Goal: Information Seeking & Learning: Learn about a topic

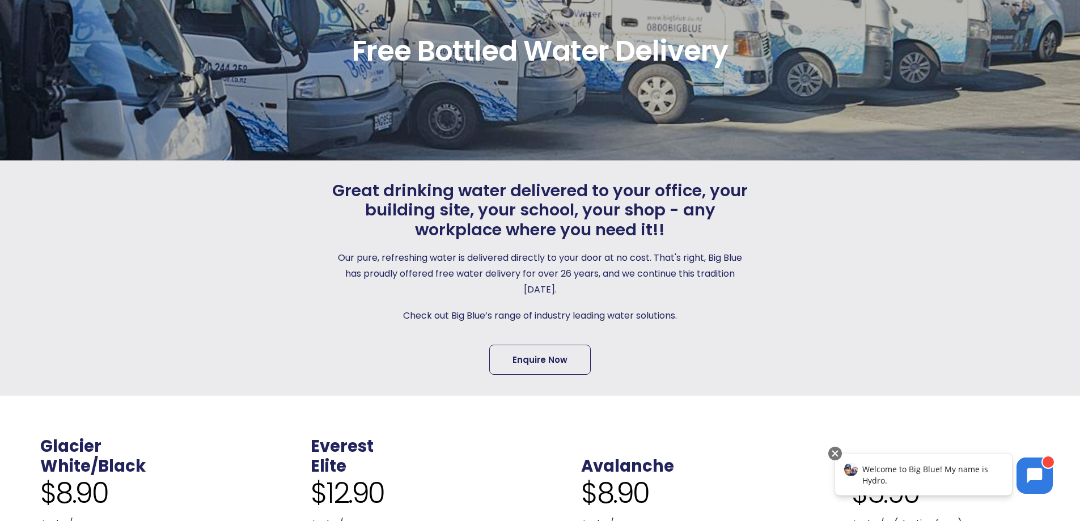
click at [539, 361] on link "Enquire Now" at bounding box center [540, 360] width 102 height 30
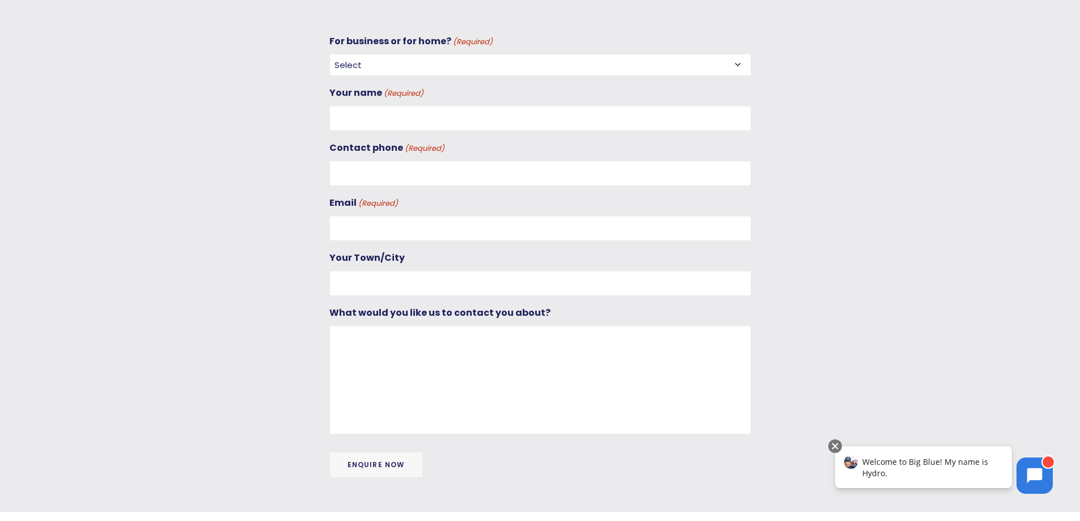
scroll to position [509, 0]
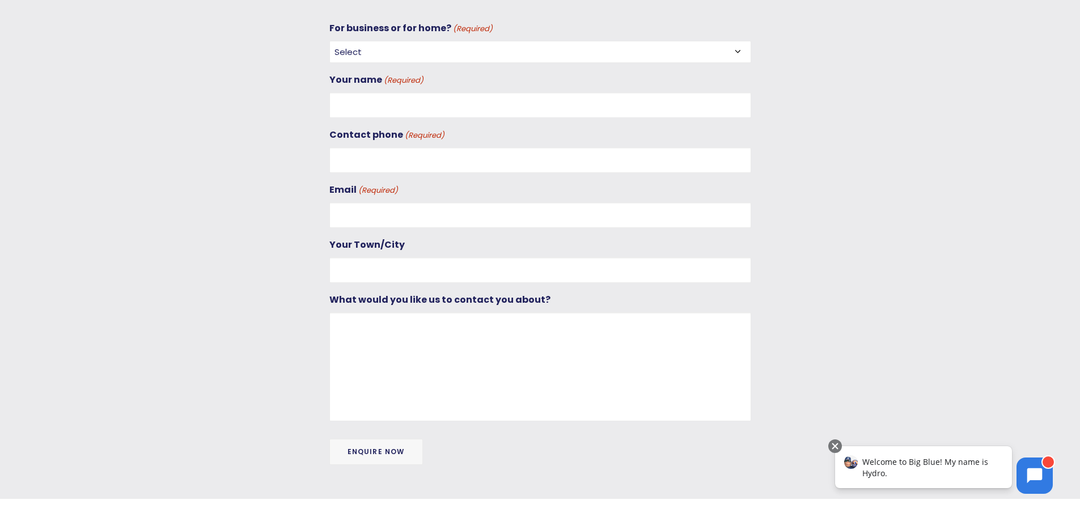
click at [534, 49] on select "Select For Business For Home" at bounding box center [540, 52] width 422 height 22
click at [519, 313] on textarea "What would you like us to contact you about?" at bounding box center [540, 366] width 422 height 109
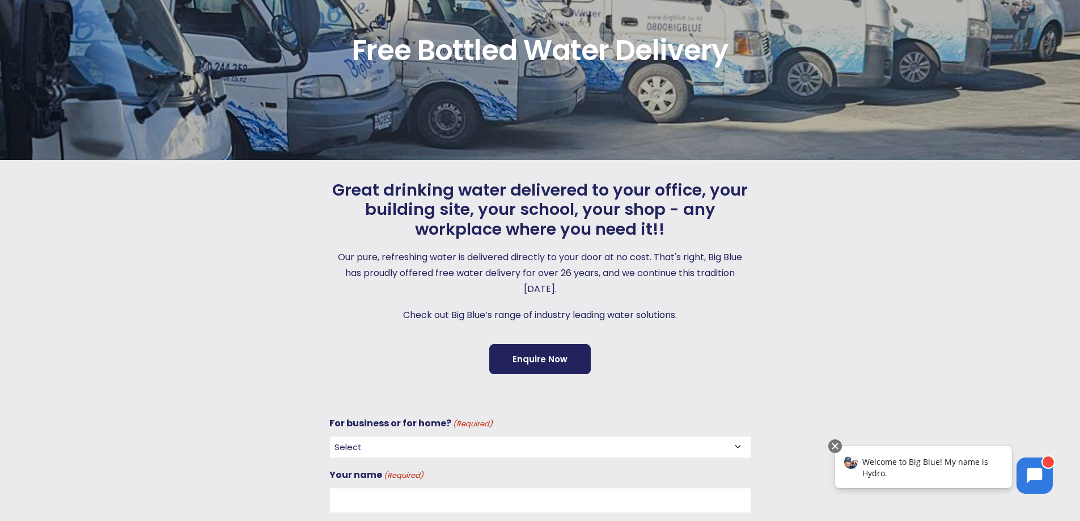
scroll to position [0, 0]
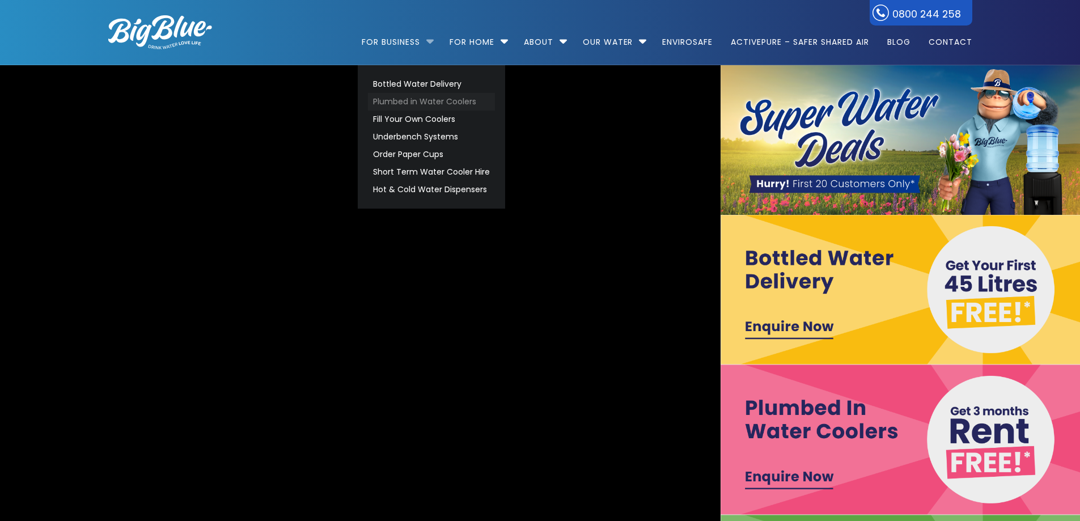
click at [412, 96] on link "Plumbed in Water Coolers" at bounding box center [431, 102] width 127 height 18
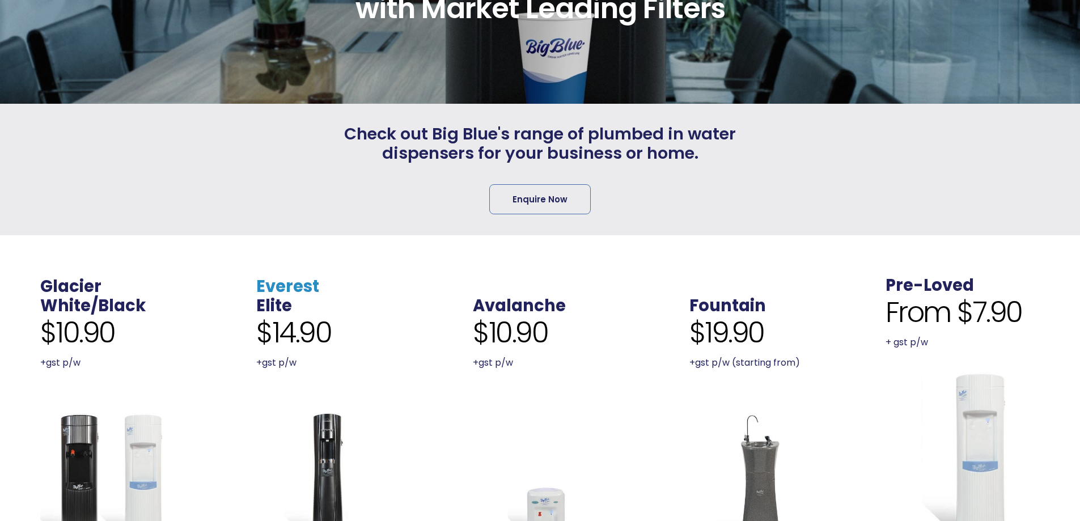
scroll to position [397, 0]
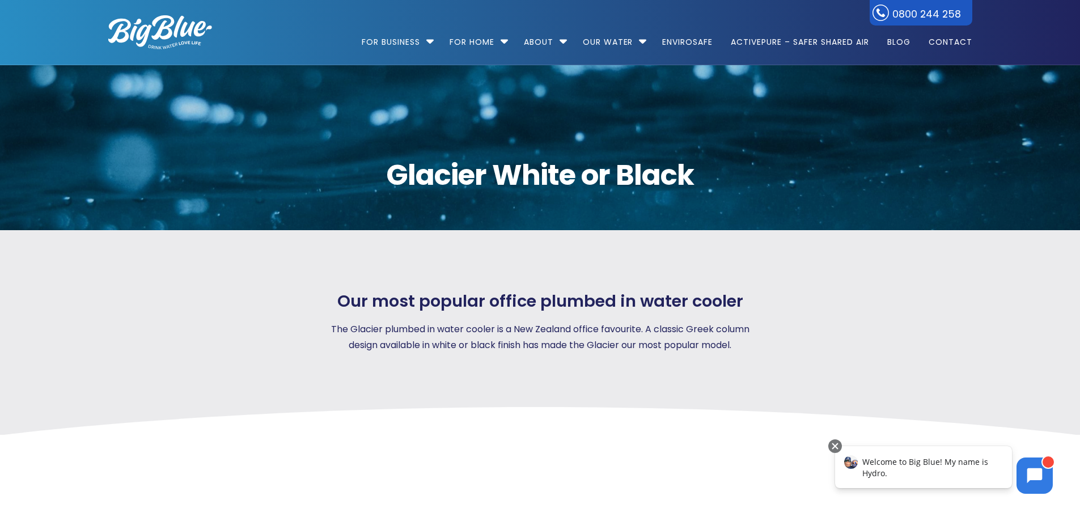
drag, startPoint x: 572, startPoint y: 273, endPoint x: 476, endPoint y: 243, distance: 100.4
click at [572, 273] on div "Our most popular office plumbed in water cooler The Glacier plumbed in water co…" at bounding box center [540, 332] width 905 height 205
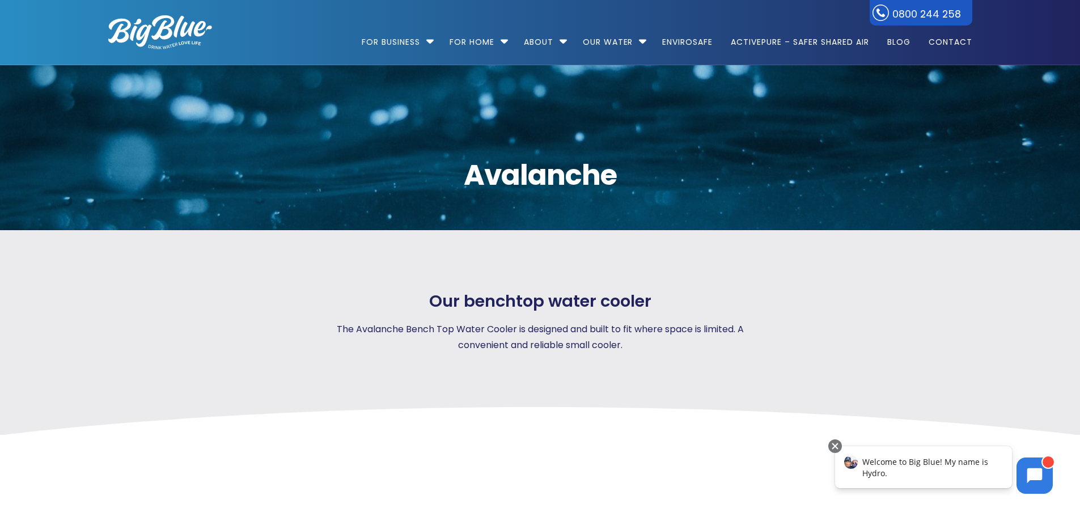
click at [783, 264] on div "Our benchtop water cooler The Avalanche Bench Top Water Cooler is designed and …" at bounding box center [540, 332] width 905 height 205
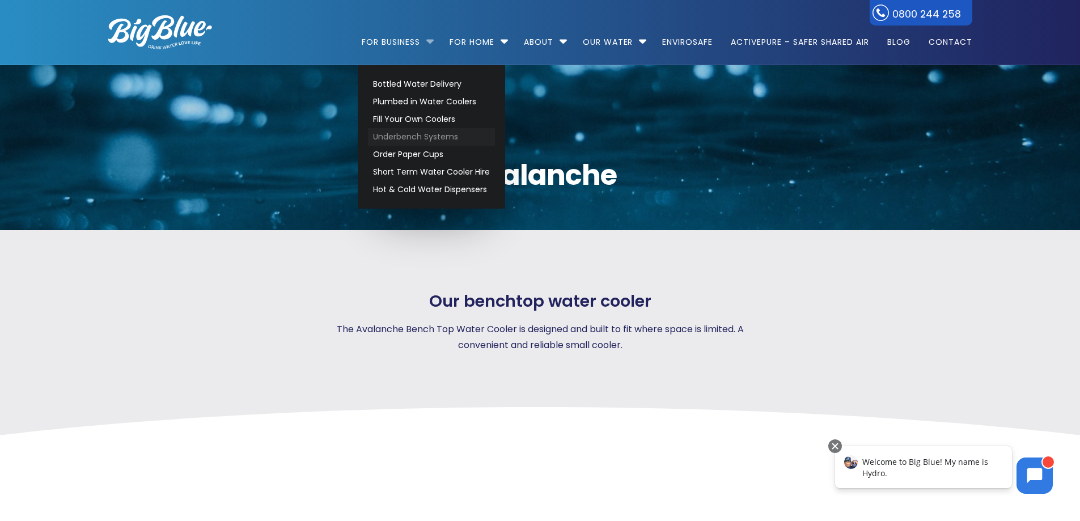
click at [428, 138] on link "Underbench Systems" at bounding box center [431, 137] width 127 height 18
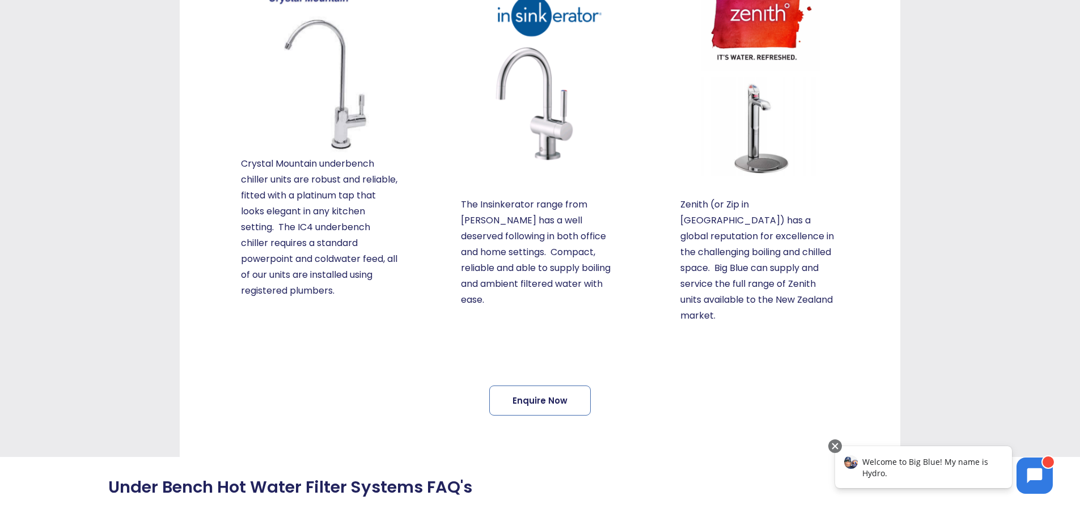
click at [344, 120] on img at bounding box center [320, 56] width 159 height 198
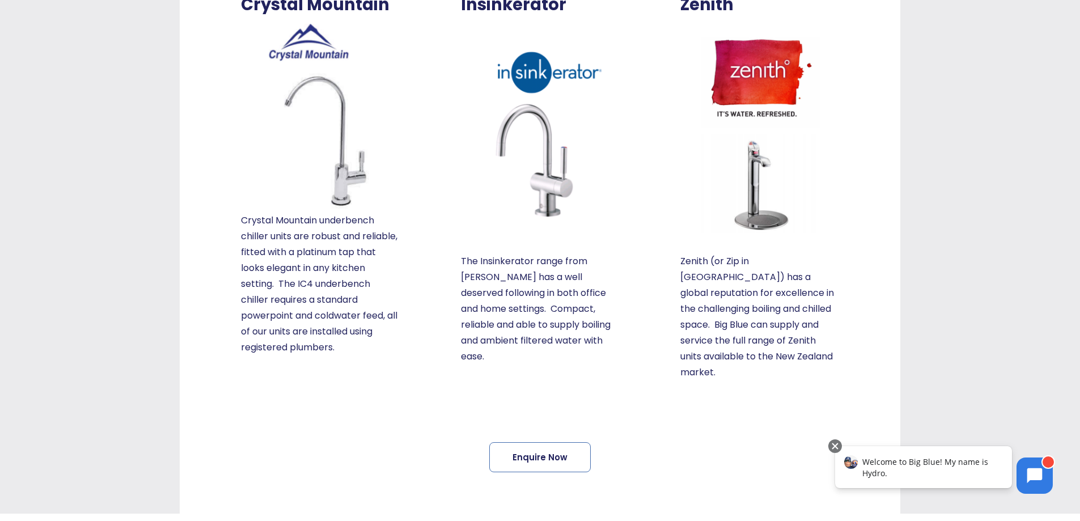
scroll to position [227, 0]
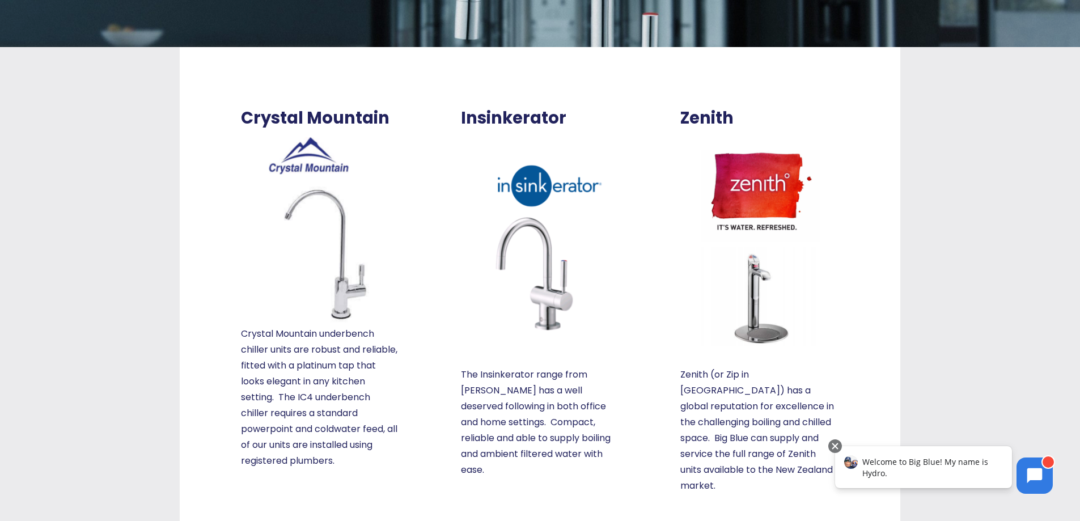
click at [334, 259] on img at bounding box center [320, 227] width 159 height 198
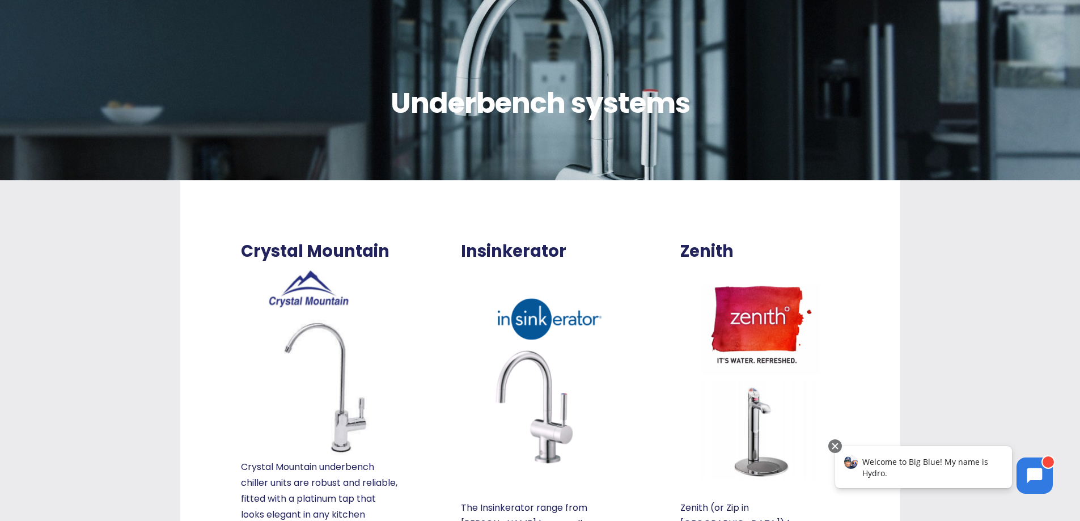
scroll to position [0, 0]
